Goal: Transaction & Acquisition: Purchase product/service

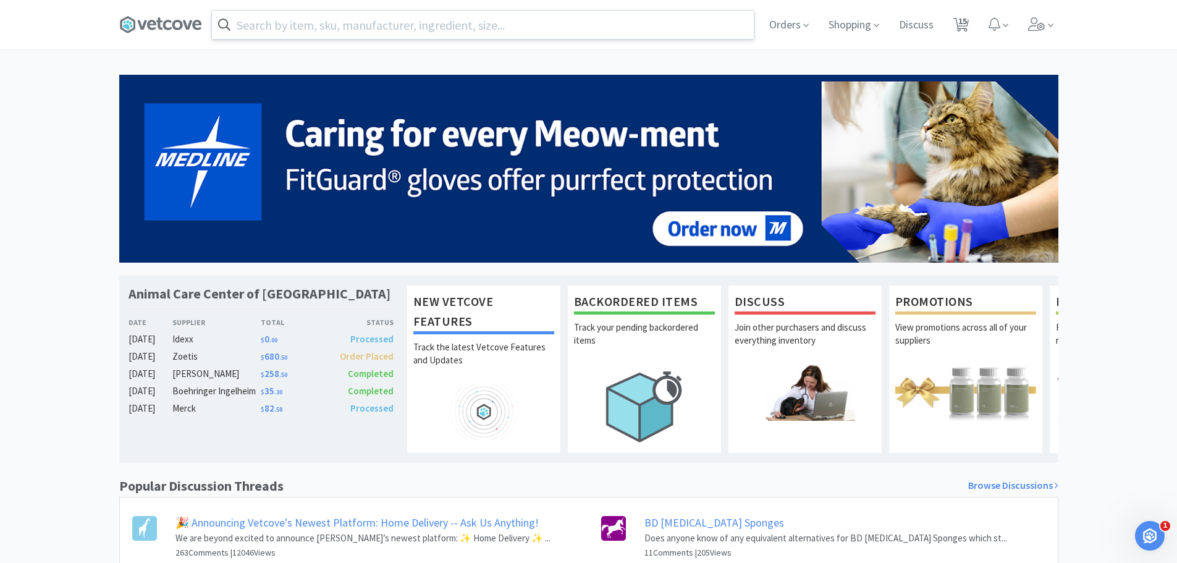
click at [328, 25] on input "text" at bounding box center [483, 24] width 542 height 28
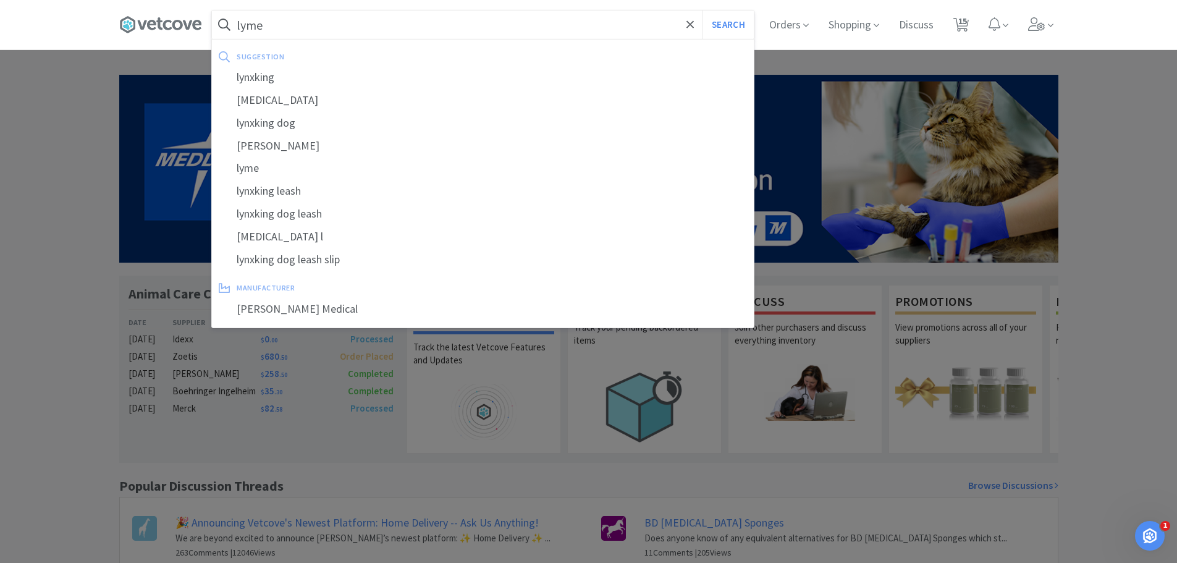
type input "lyme"
click at [702, 10] on button "Search" at bounding box center [727, 24] width 51 height 28
select select "2"
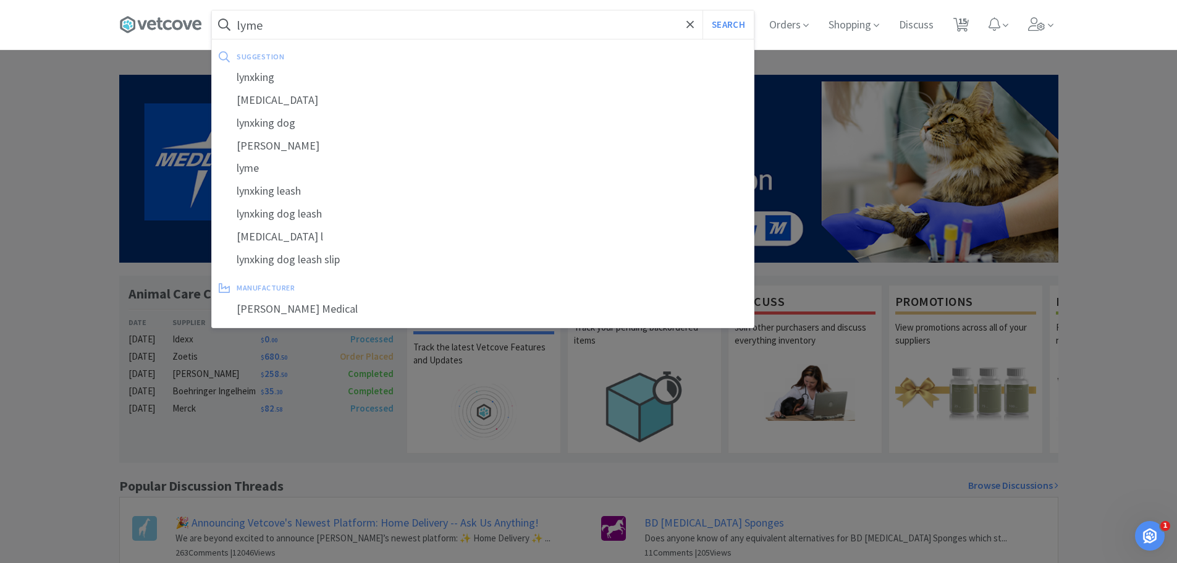
select select "1"
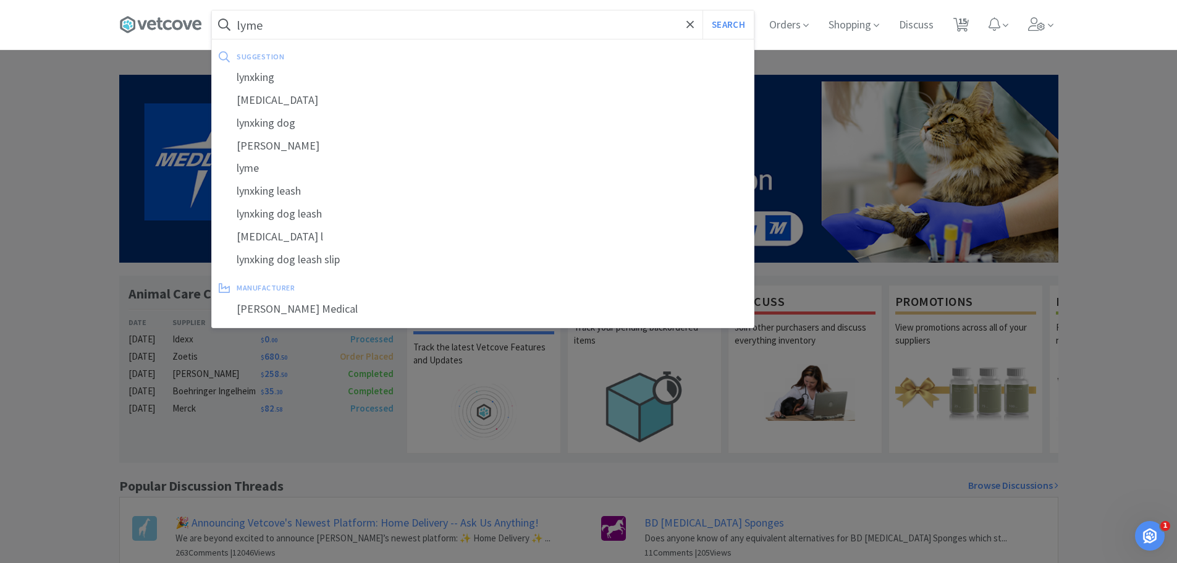
select select "2"
select select "1"
select select "2"
select select "1"
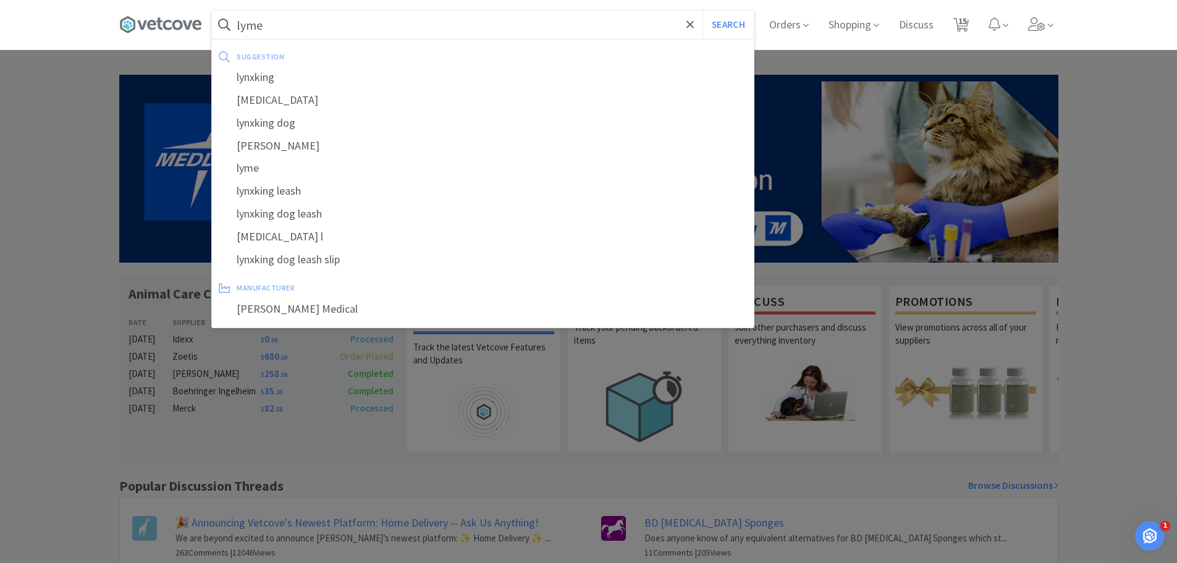
select select "1"
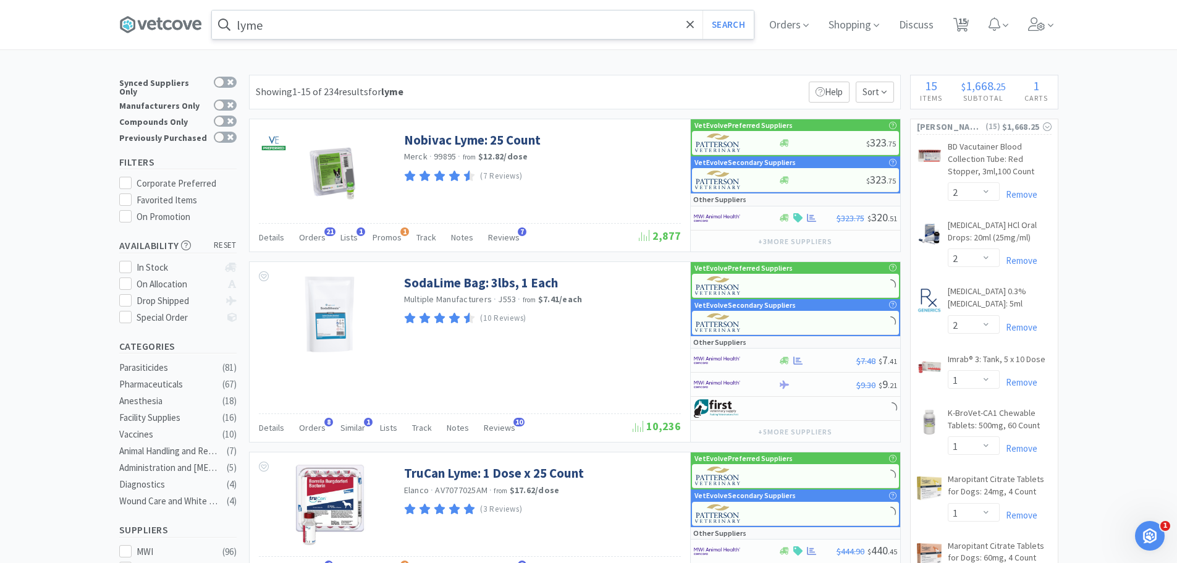
click at [325, 26] on input "lyme" at bounding box center [483, 24] width 542 height 28
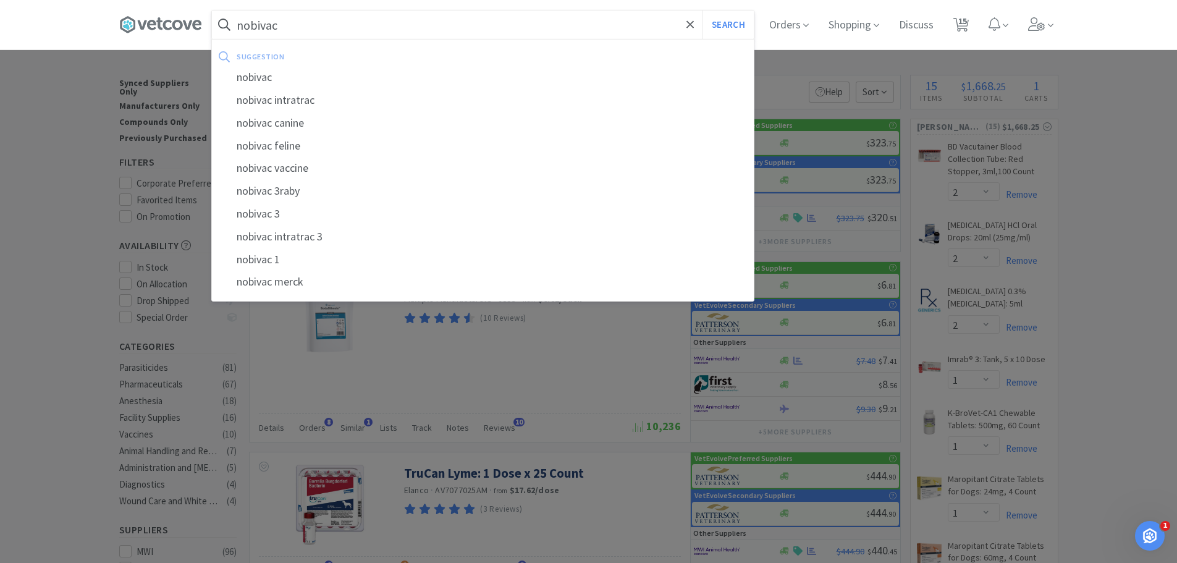
type input "nobivac"
click at [702, 10] on button "Search" at bounding box center [727, 24] width 51 height 28
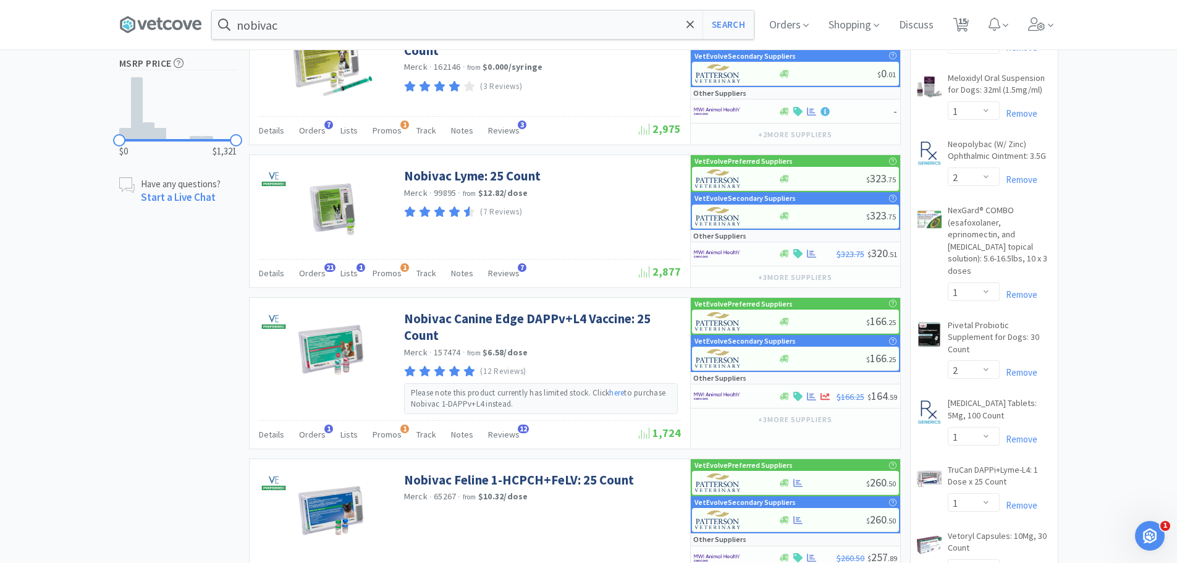
scroll to position [550, 0]
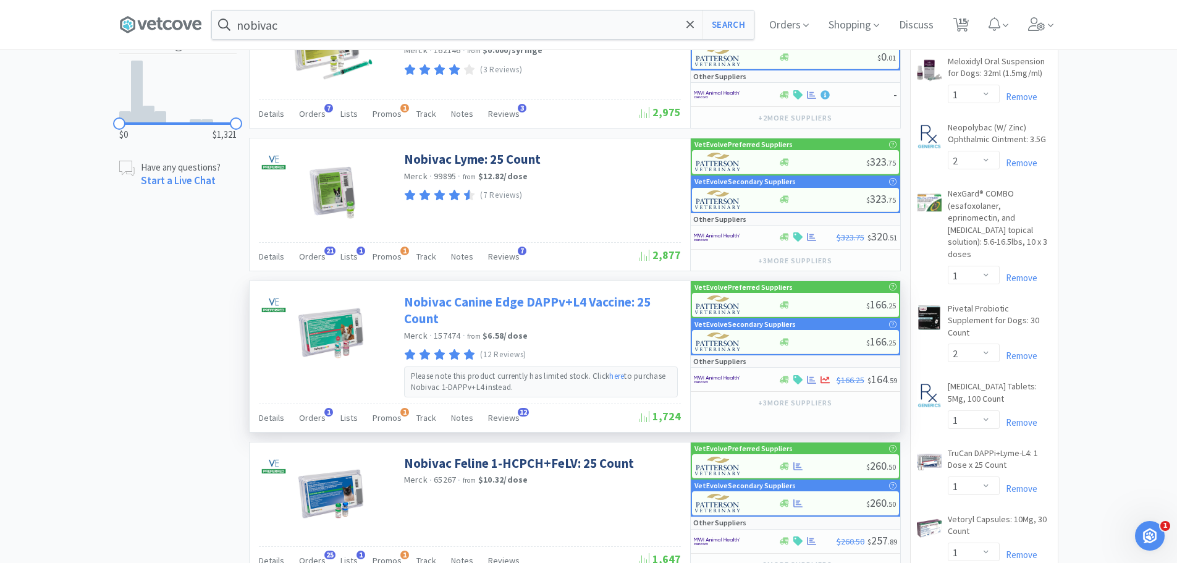
click at [448, 309] on link "Nobivac Canine Edge DAPPv+L4 Vaccine: 25 Count" at bounding box center [541, 310] width 274 height 34
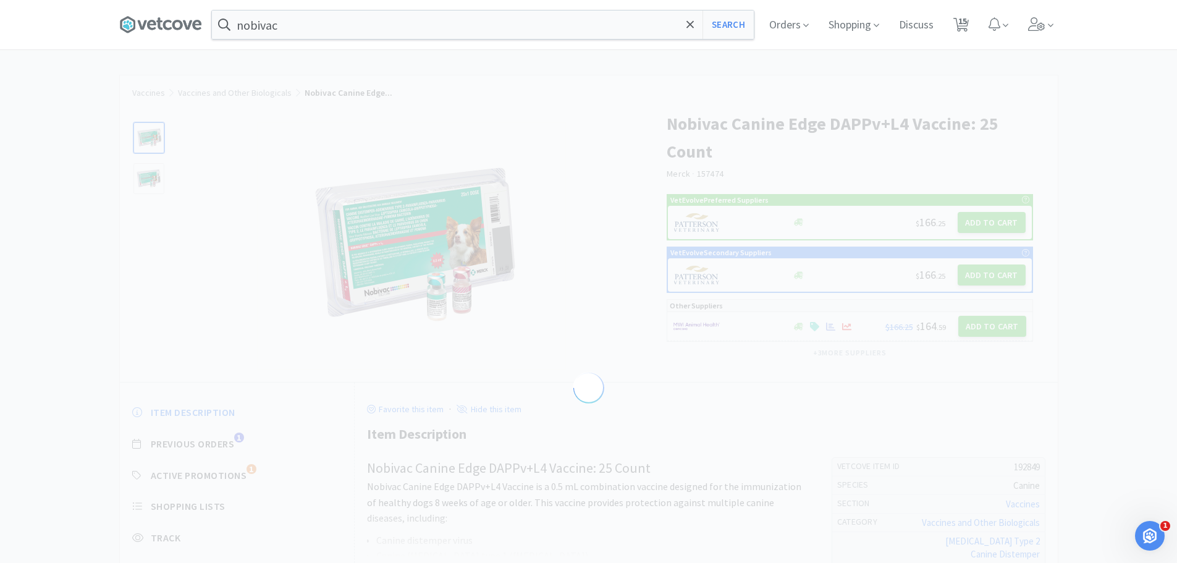
select select "192849"
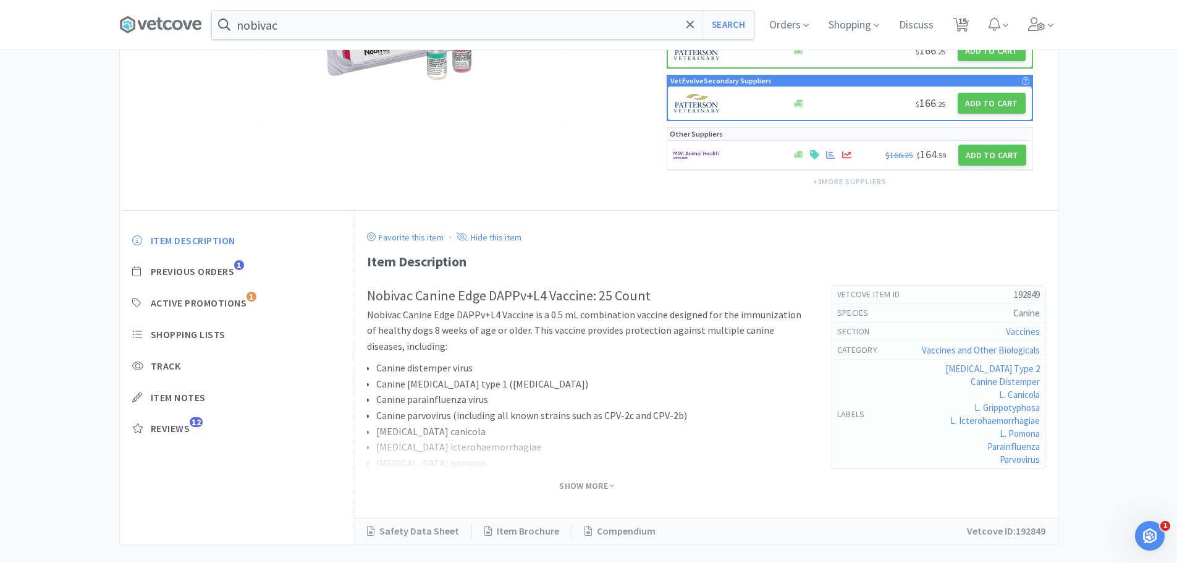
scroll to position [247, 0]
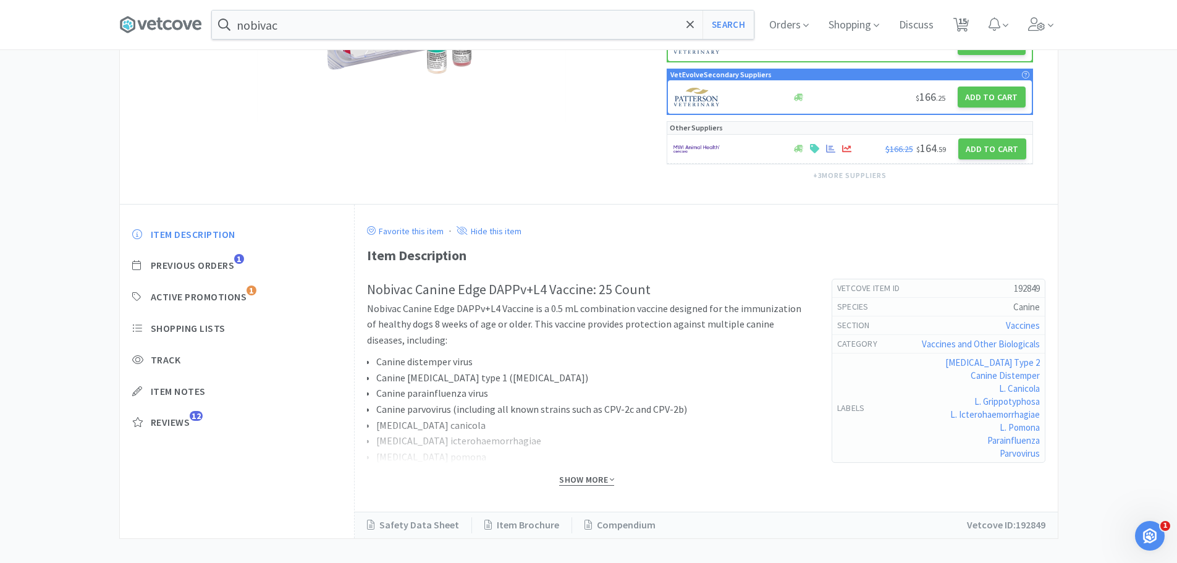
click at [590, 474] on span "Show More" at bounding box center [586, 480] width 55 height 12
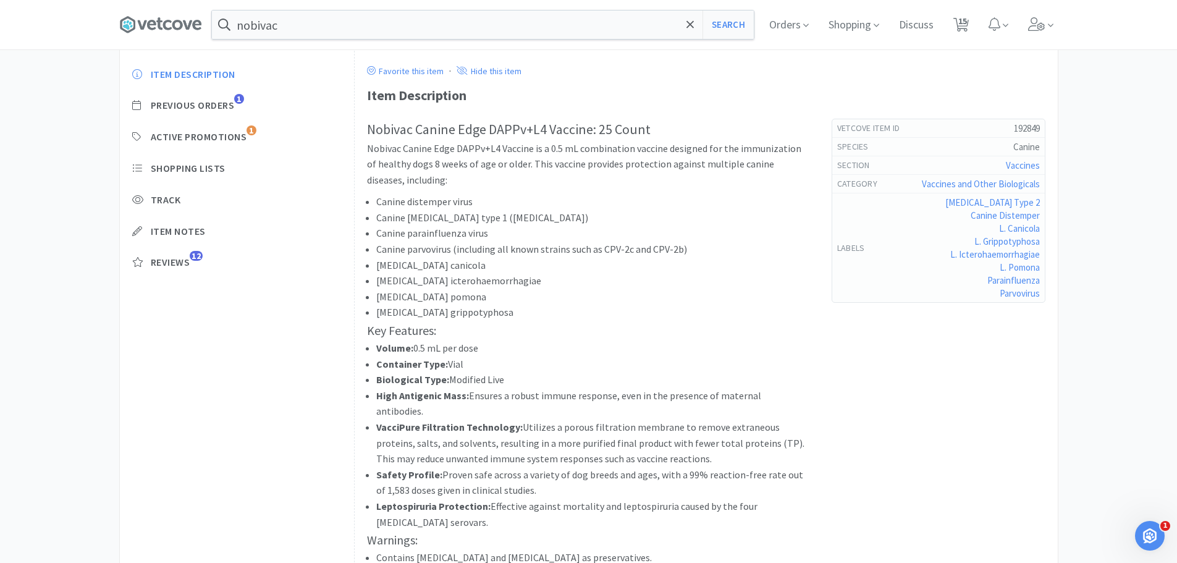
scroll to position [432, 0]
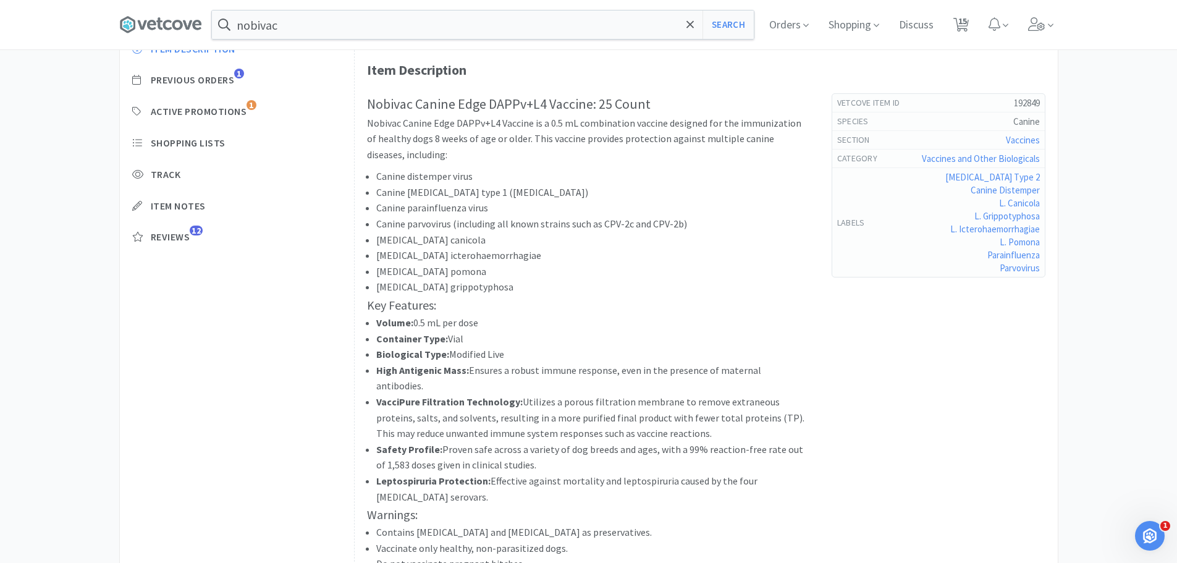
select select "2"
select select "1"
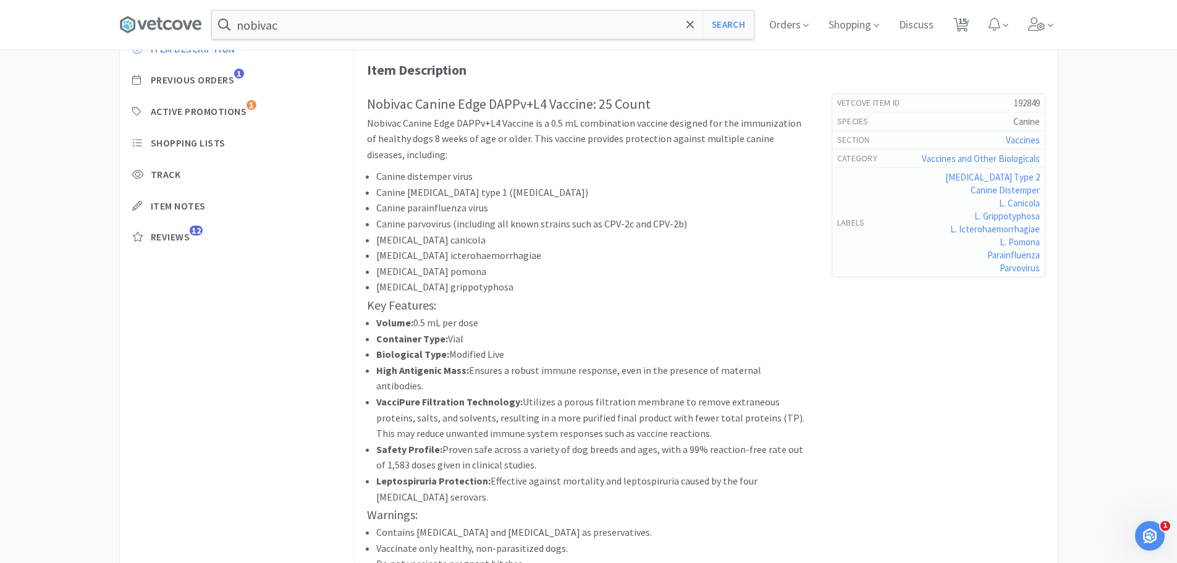
select select "1"
select select "2"
select select "1"
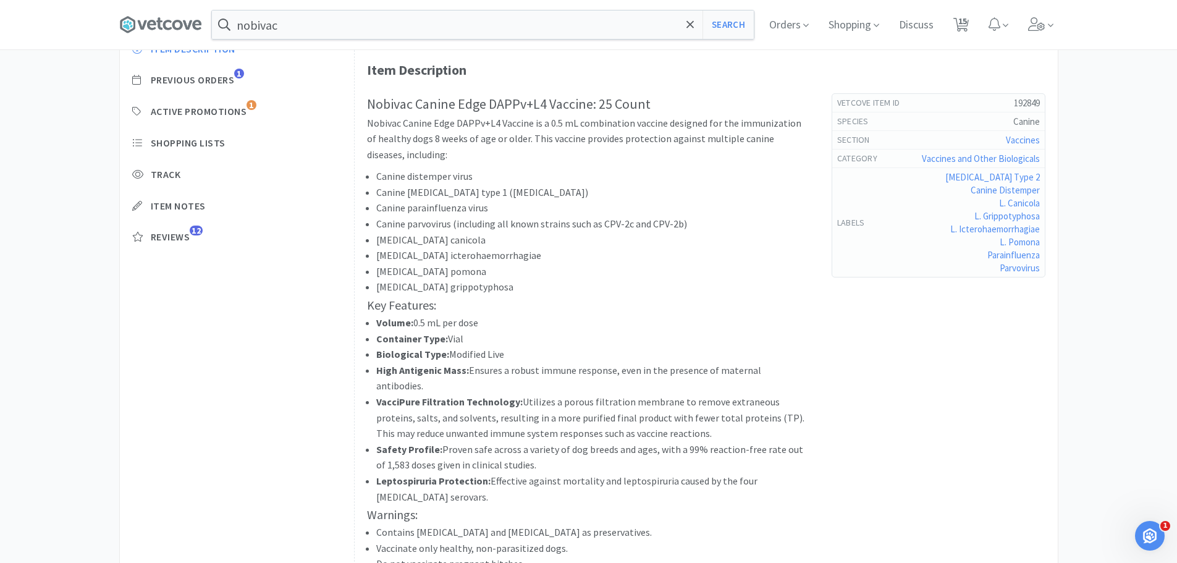
select select "2"
select select "1"
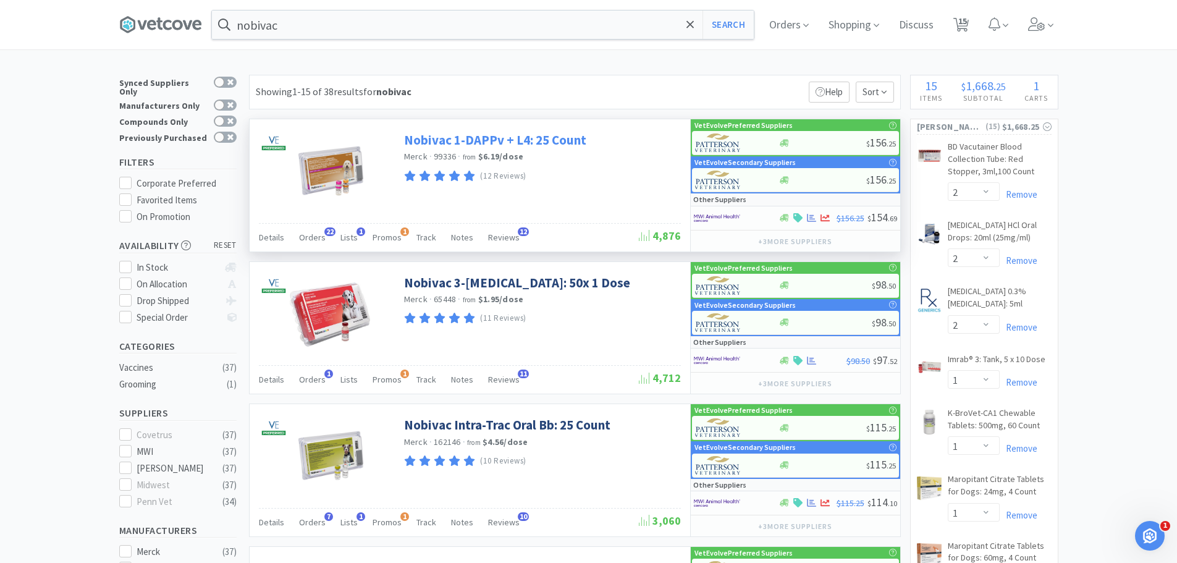
click at [540, 141] on link "Nobivac 1-DAPPv + L4: 25 Count" at bounding box center [495, 140] width 182 height 17
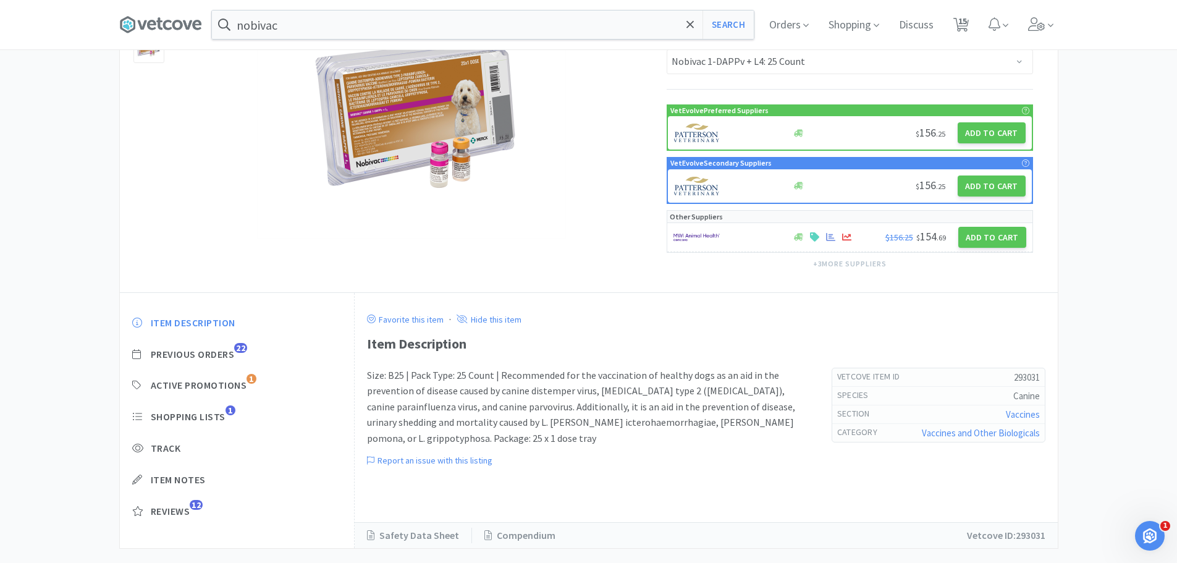
scroll to position [154, 0]
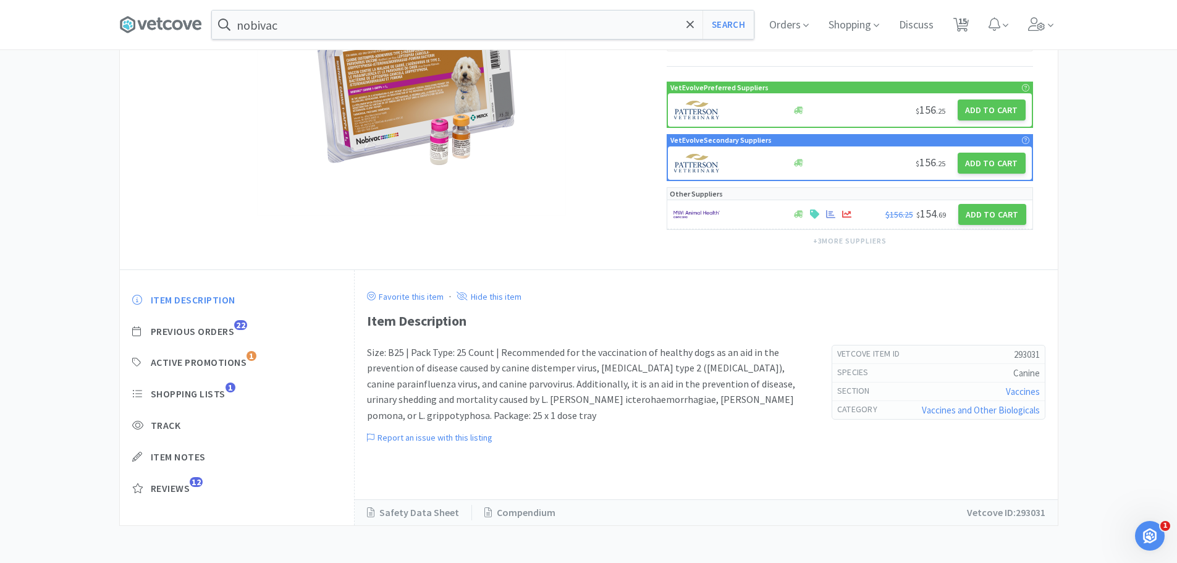
select select "2"
select select "1"
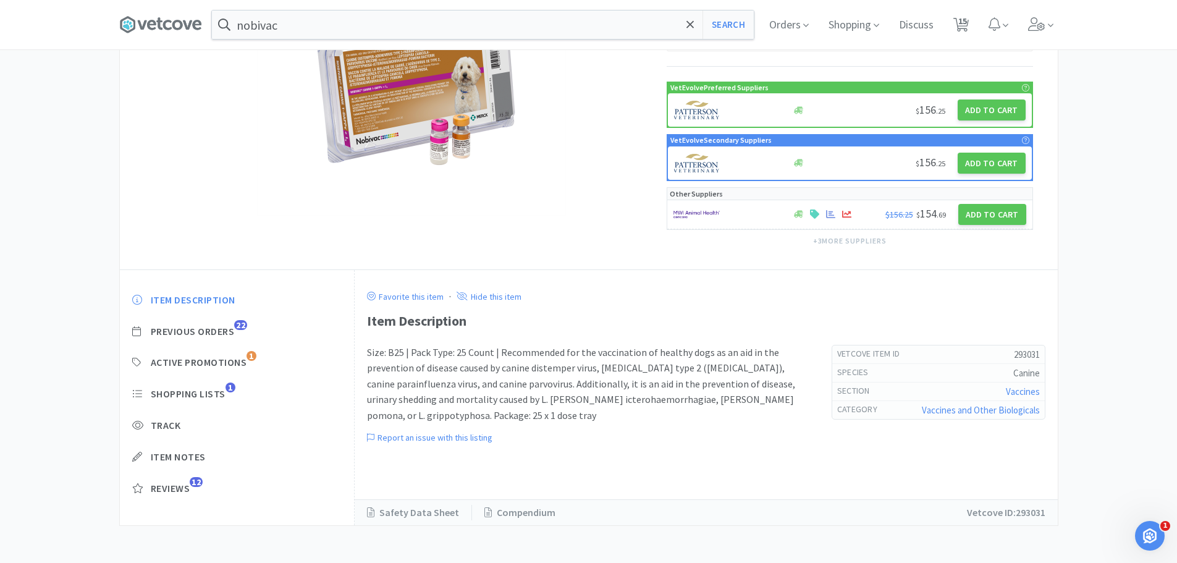
select select "1"
select select "2"
select select "1"
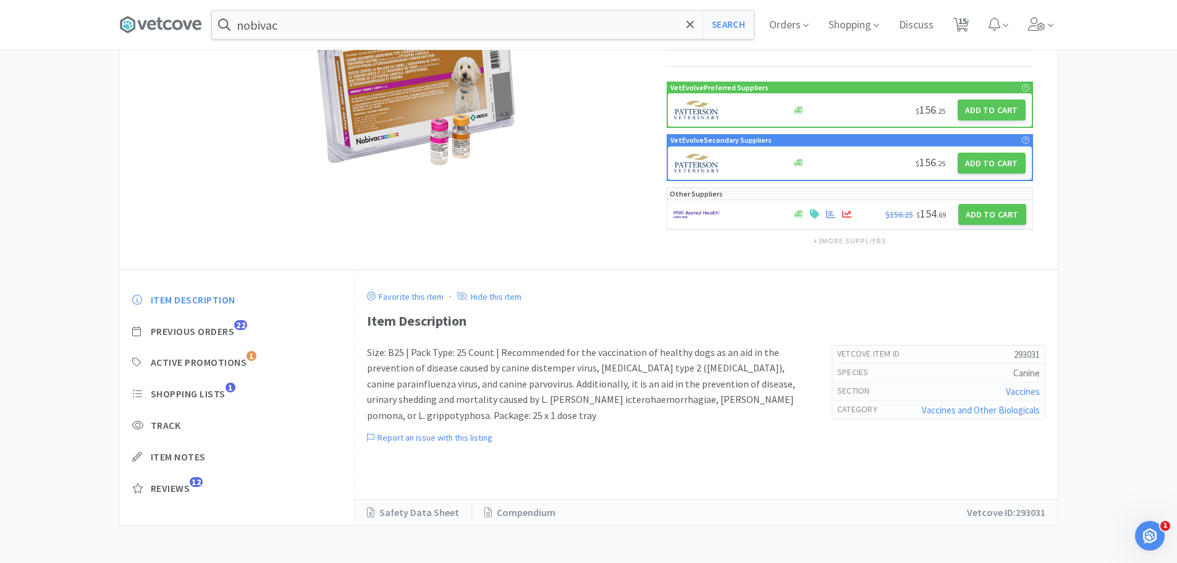
select select "2"
select select "1"
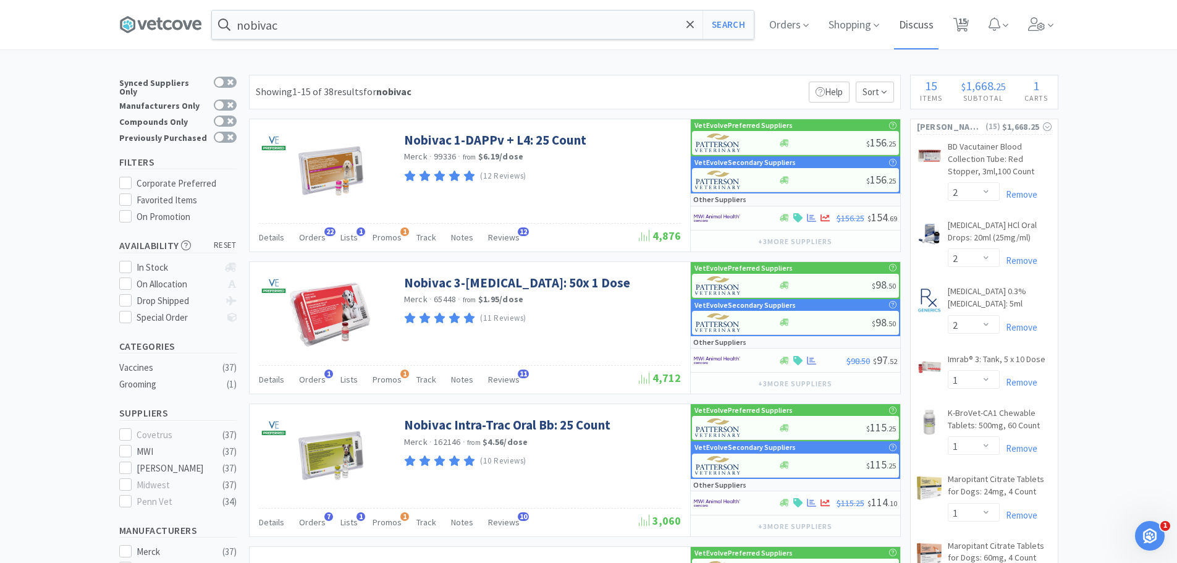
drag, startPoint x: 967, startPoint y: 31, endPoint x: 894, endPoint y: 43, distance: 73.7
click at [967, 33] on span "15" at bounding box center [962, 20] width 9 height 49
select select "2"
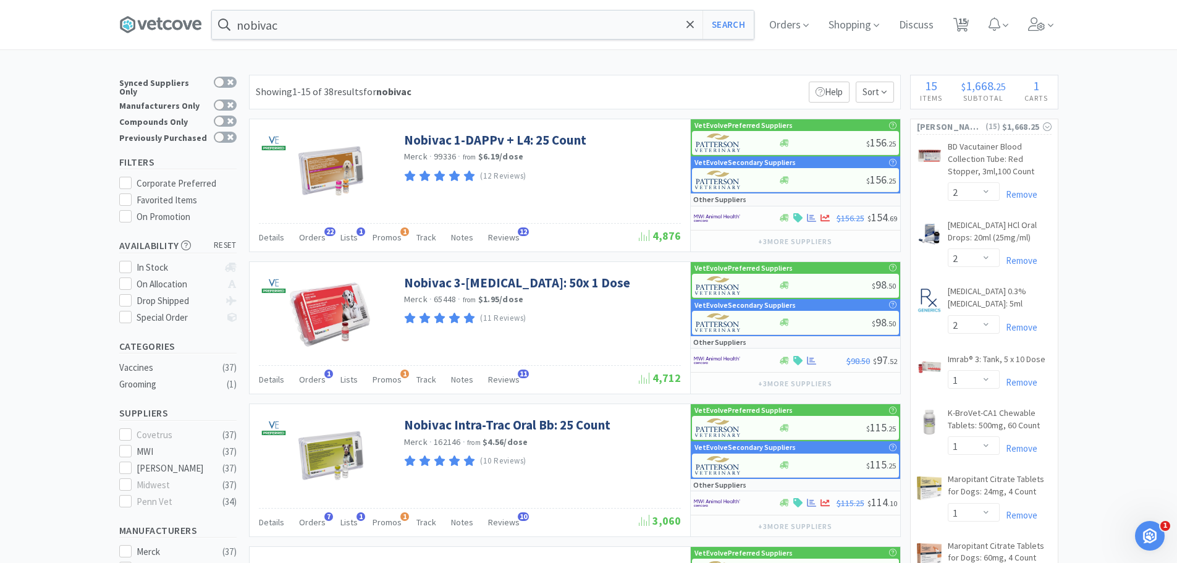
select select "1"
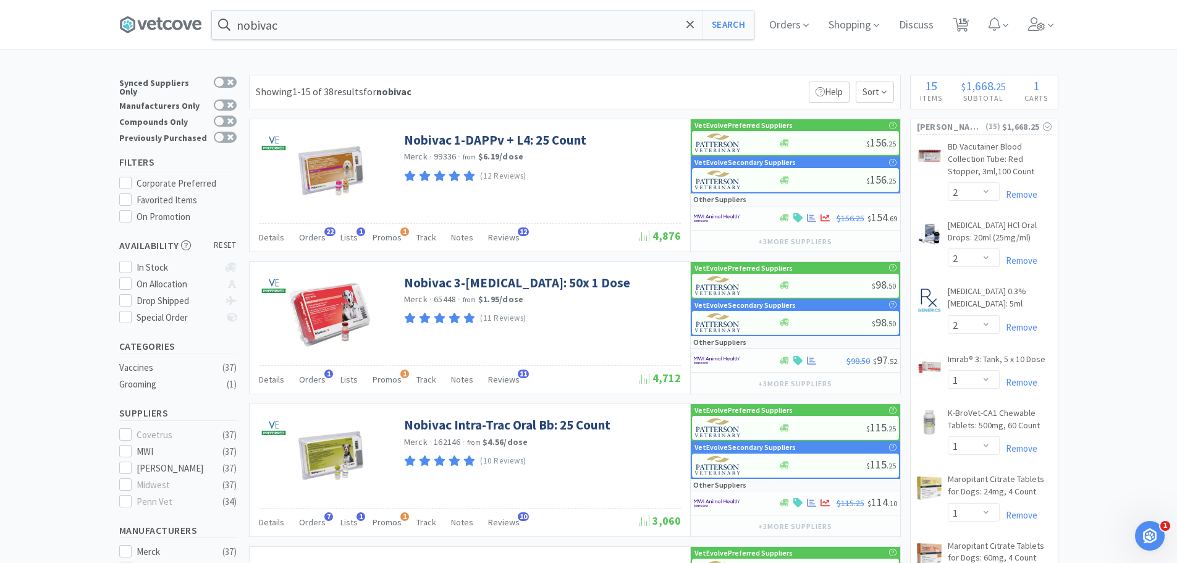
select select "2"
select select "1"
select select "2"
select select "1"
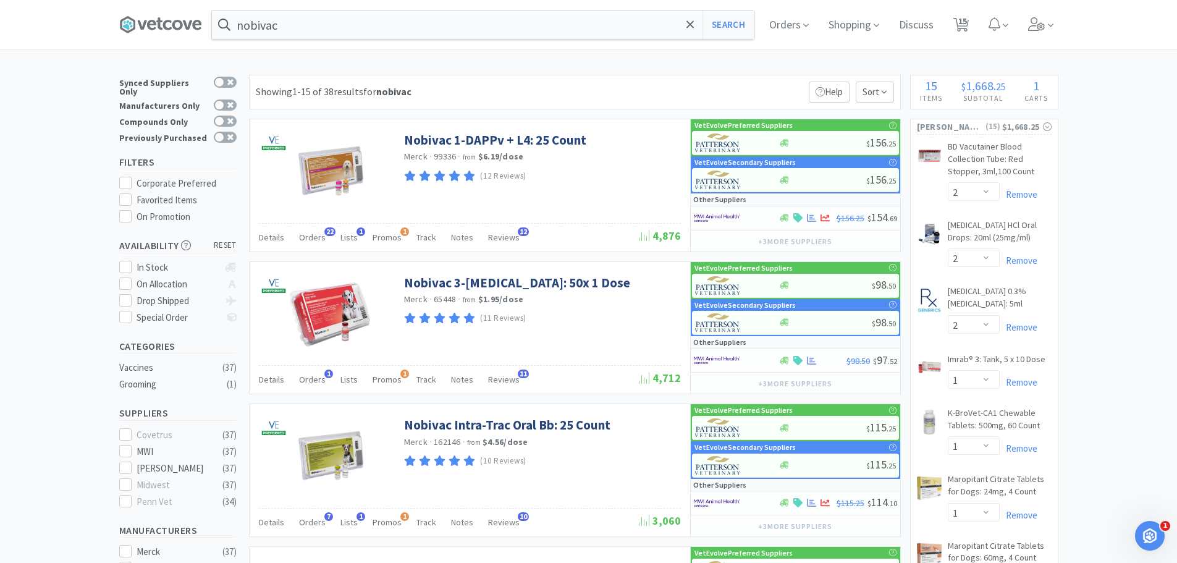
select select "1"
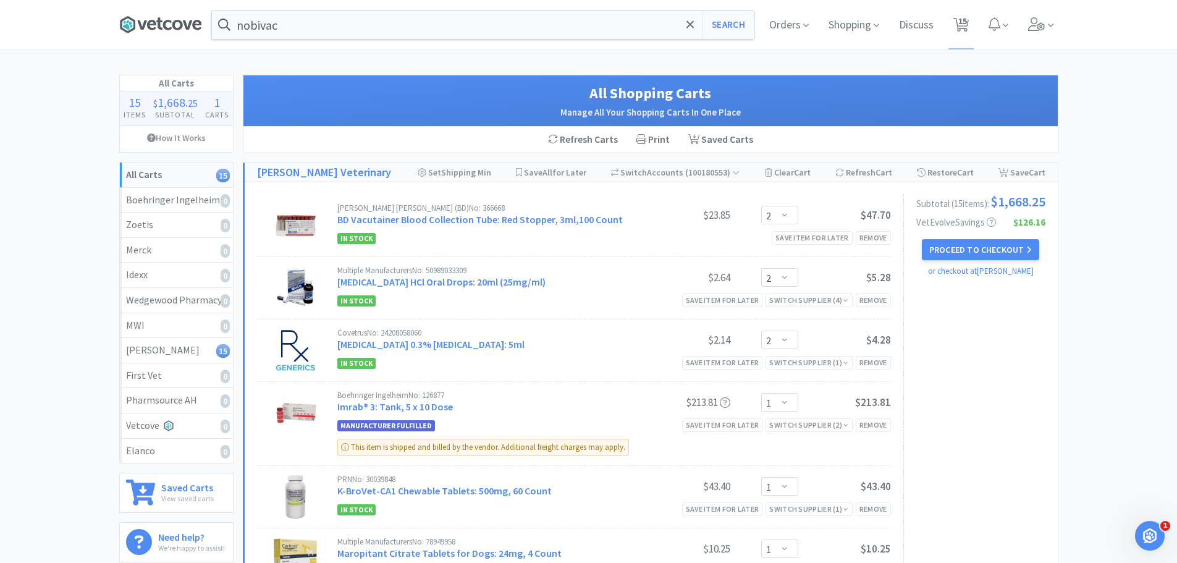
click at [177, 33] on icon at bounding box center [160, 24] width 83 height 19
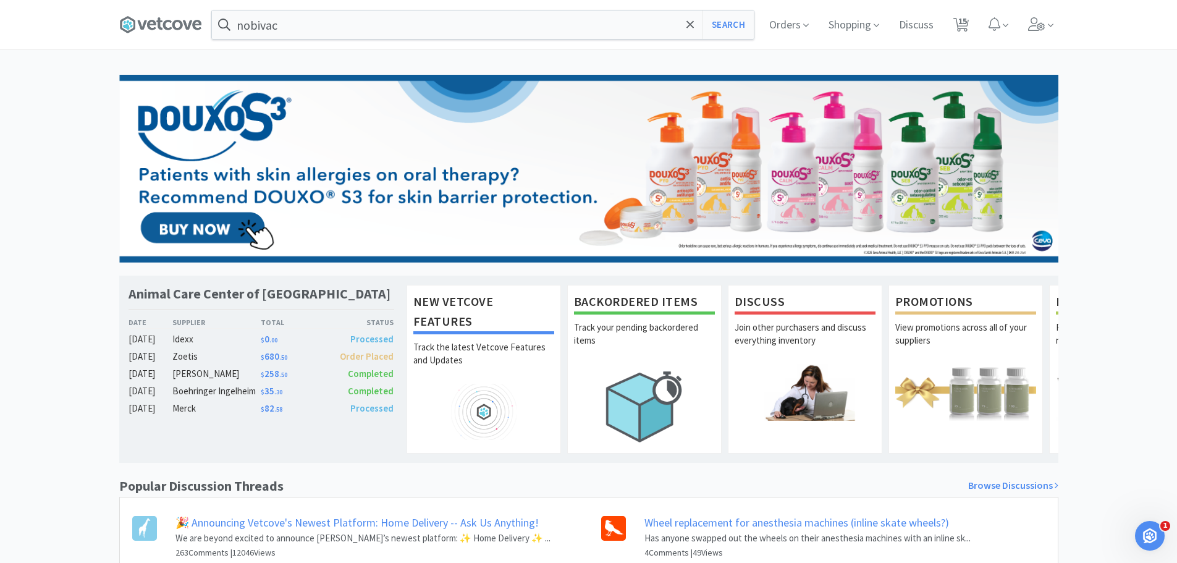
click at [151, 34] on span at bounding box center [165, 24] width 93 height 49
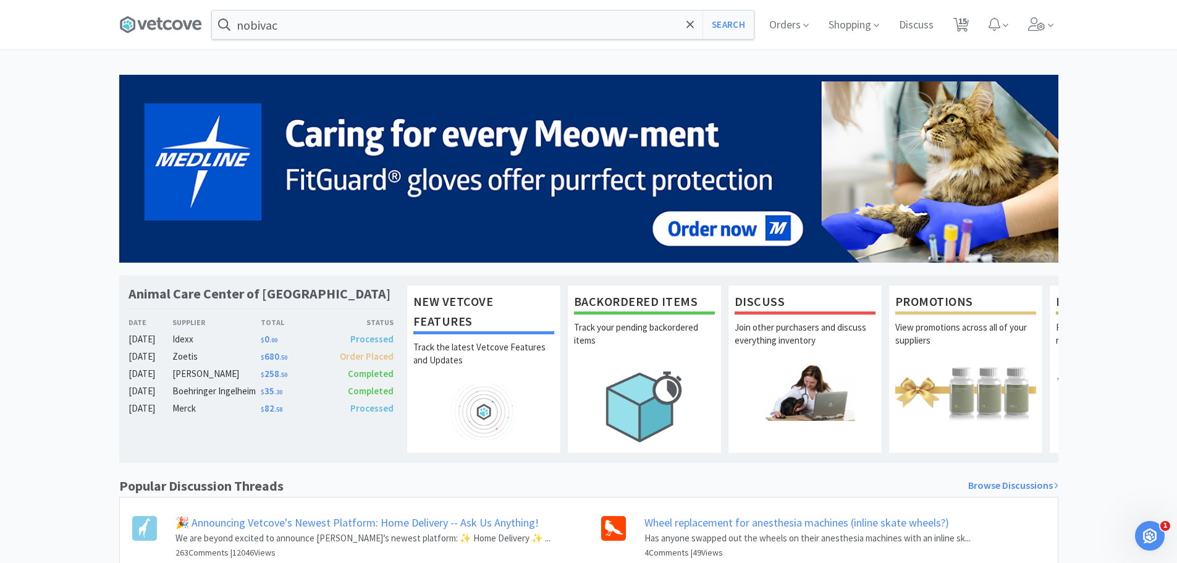
click at [57, 188] on div "Animal Care Center of [GEOGRAPHIC_DATA] Date Supplier Total Status [DATE] Idexx…" at bounding box center [588, 382] width 1177 height 615
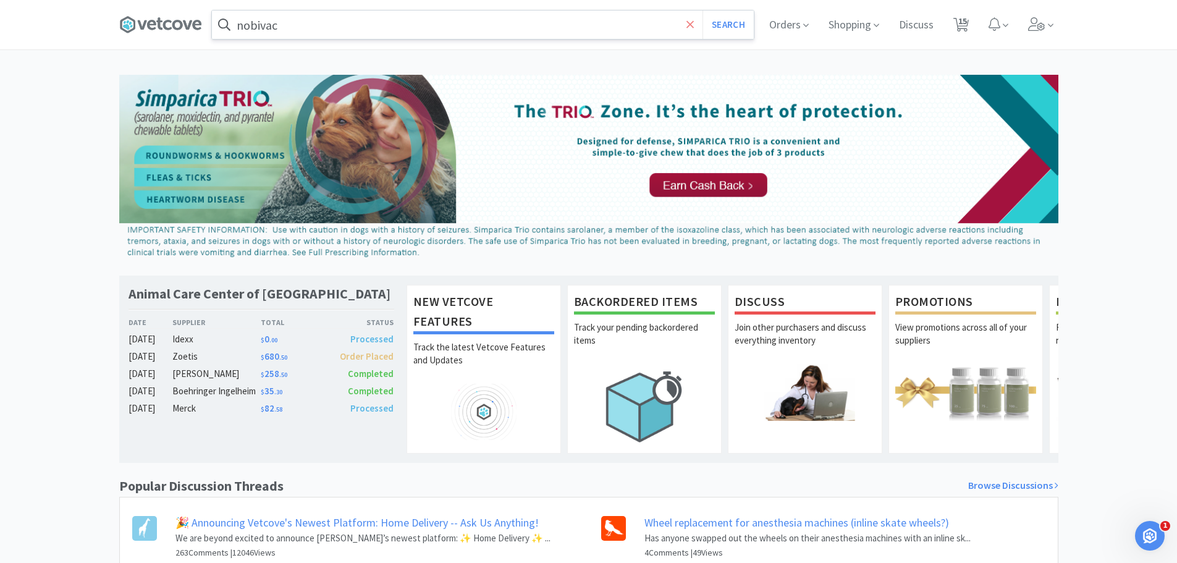
click at [686, 22] on icon at bounding box center [690, 25] width 8 height 12
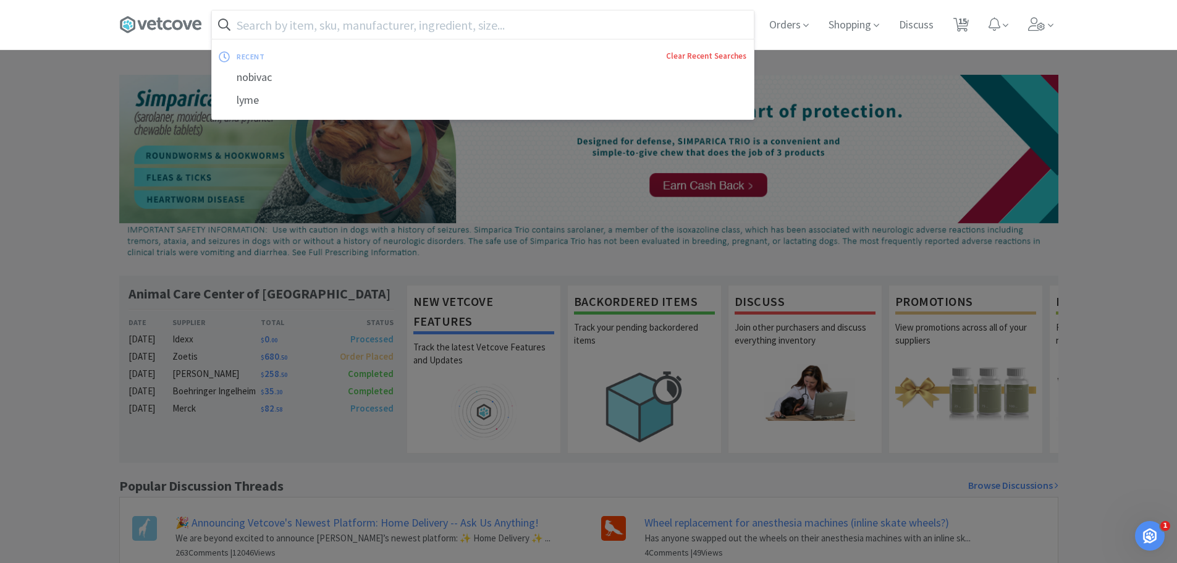
click at [728, 57] on link "Clear Recent Searches" at bounding box center [706, 56] width 80 height 10
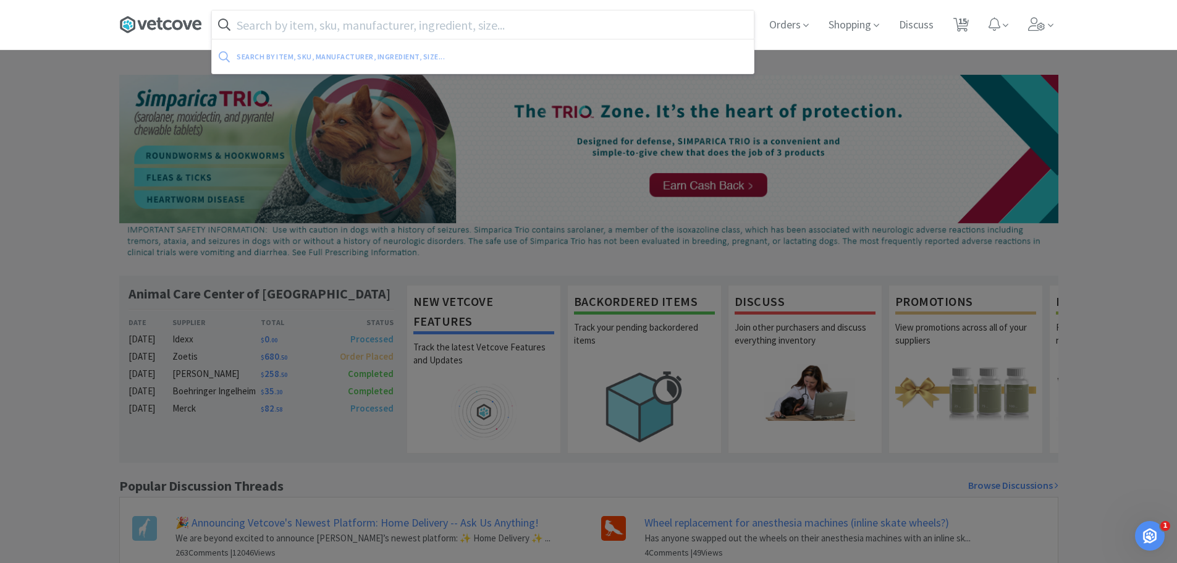
click at [136, 22] on icon at bounding box center [160, 24] width 83 height 19
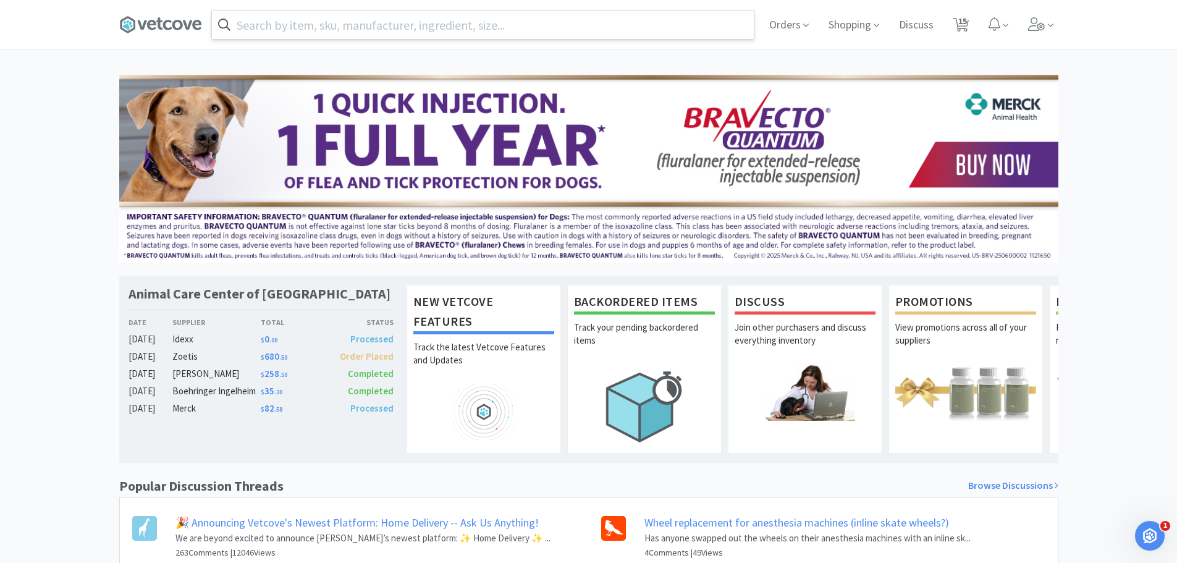
click at [23, 121] on div "Animal Care Center of [GEOGRAPHIC_DATA] Date Supplier Total Status [DATE] Idexx…" at bounding box center [588, 382] width 1177 height 615
